Goal: Information Seeking & Learning: Learn about a topic

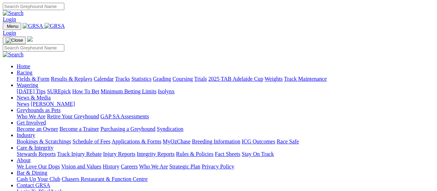
click at [34, 76] on link "Fields & Form" at bounding box center [33, 79] width 33 height 6
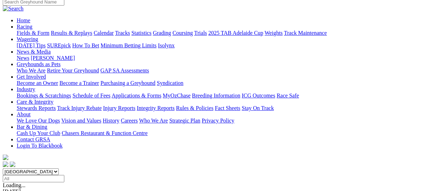
scroll to position [70, 0]
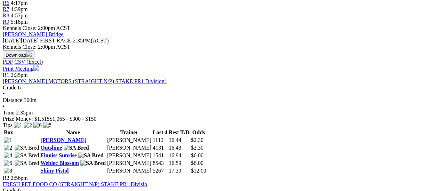
scroll to position [278, 0]
